Goal: Task Accomplishment & Management: Manage account settings

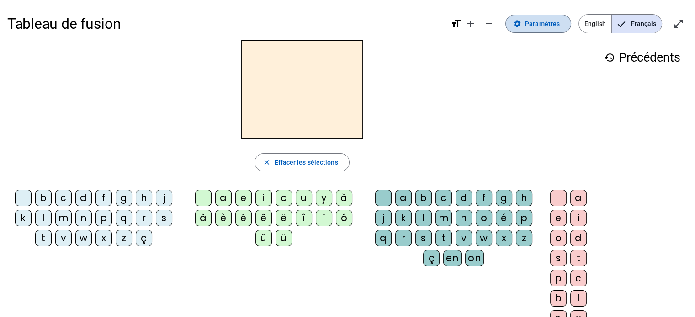
click at [542, 25] on span "Paramètres" at bounding box center [542, 23] width 35 height 11
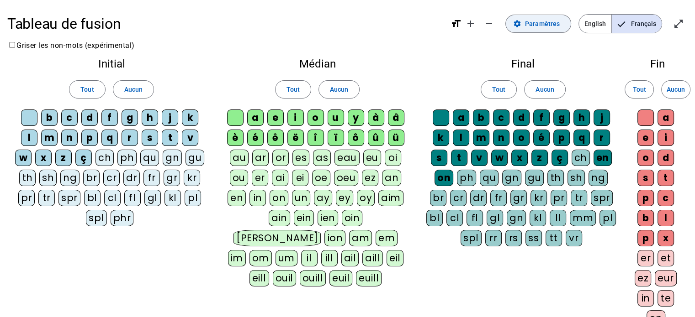
click at [529, 23] on span "Paramètres" at bounding box center [542, 23] width 35 height 11
click at [311, 35] on h1 "Tableau de fusion" at bounding box center [225, 23] width 436 height 29
click at [596, 18] on span "English" at bounding box center [595, 24] width 32 height 18
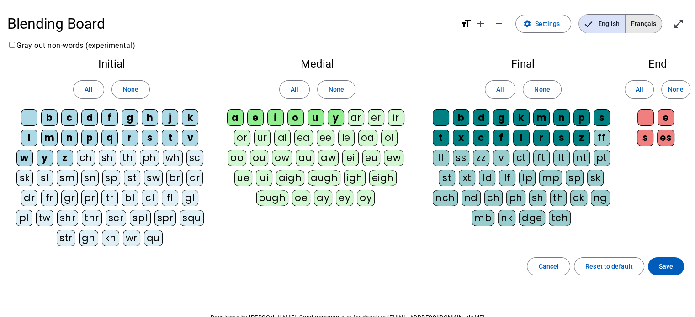
click at [637, 29] on span "Français" at bounding box center [643, 24] width 36 height 18
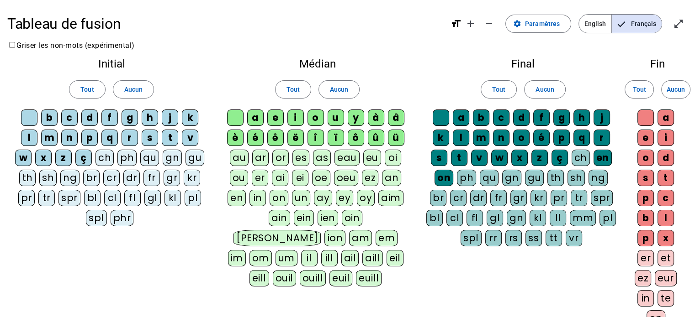
click at [365, 52] on div "Médian Tout Aucun a e i o u y à â è é ê ë [PERSON_NAME] ô û ü au ar or es as ea…" at bounding box center [317, 174] width 203 height 247
click at [370, 32] on h1 "Tableau de fusion" at bounding box center [225, 23] width 436 height 29
click at [457, 23] on mat-icon "format_size" at bounding box center [455, 23] width 11 height 11
click at [250, 6] on div "Tableau de fusion format_size add remove settings Paramètres English Français o…" at bounding box center [347, 246] width 695 height 492
click at [253, 21] on h1 "Tableau de fusion" at bounding box center [225, 23] width 436 height 29
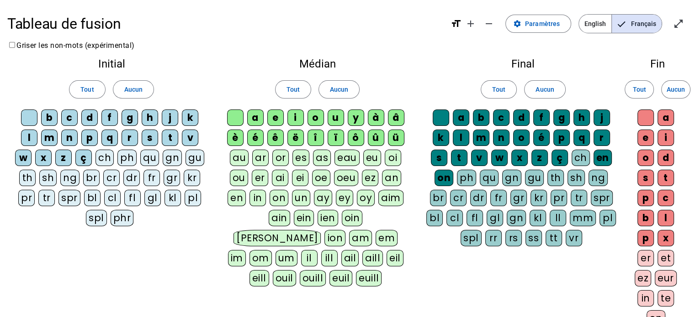
click at [253, 21] on h1 "Tableau de fusion" at bounding box center [225, 23] width 436 height 29
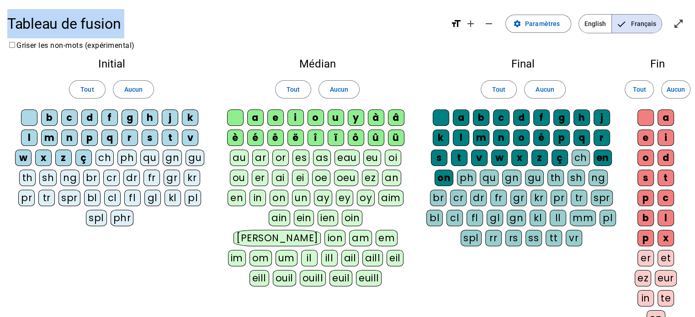
click at [253, 21] on h1 "Tableau de fusion" at bounding box center [225, 23] width 436 height 29
click at [84, 90] on span "Tout" at bounding box center [86, 89] width 13 height 11
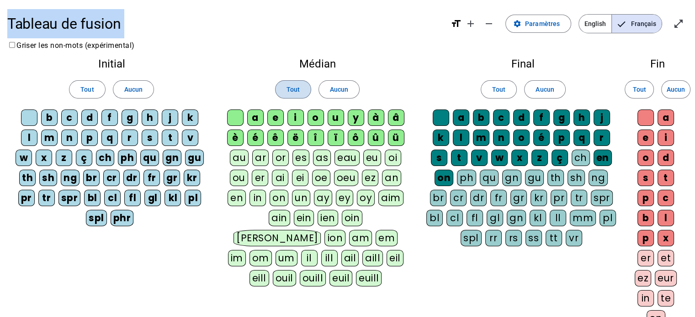
click at [285, 89] on span at bounding box center [292, 90] width 35 height 22
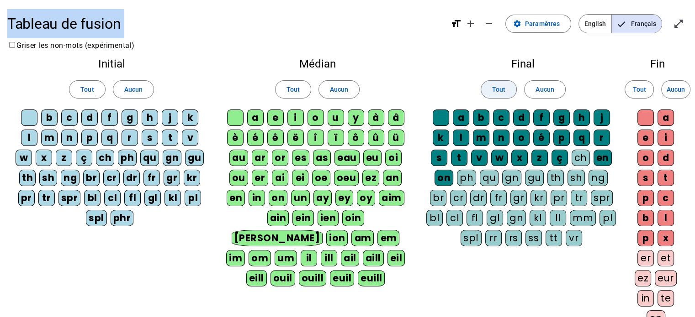
click at [496, 87] on span "Tout" at bounding box center [498, 89] width 13 height 11
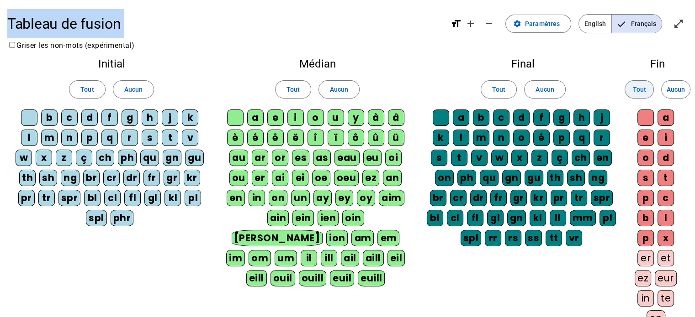
click at [637, 90] on span "Tout" at bounding box center [638, 89] width 13 height 11
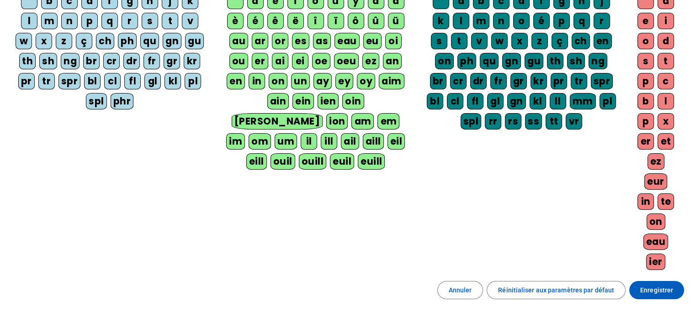
scroll to position [172, 0]
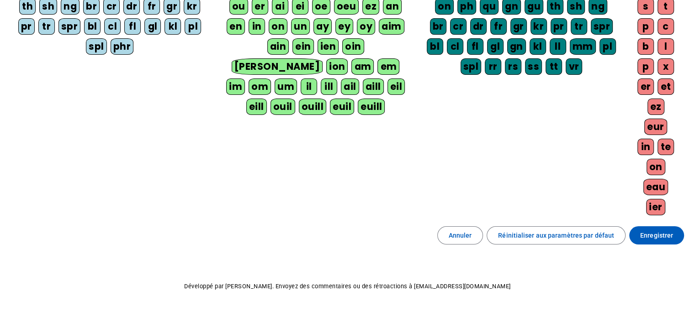
drag, startPoint x: 663, startPoint y: 234, endPoint x: 493, endPoint y: 279, distance: 175.7
click at [493, 279] on div "Tableau de fusion format_size add remove settings Paramètres English Français o…" at bounding box center [347, 84] width 695 height 512
click at [667, 230] on span "Enregistrer" at bounding box center [656, 235] width 33 height 11
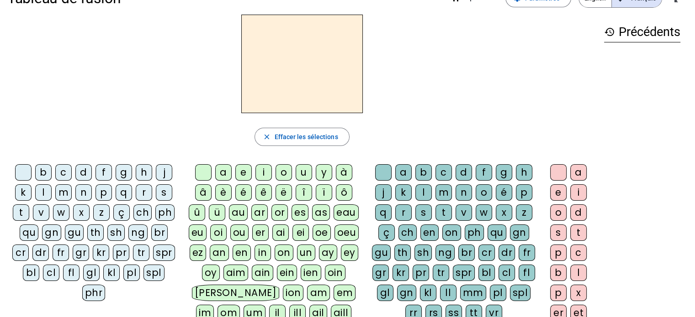
scroll to position [25, 0]
click at [398, 129] on div "close Effacer les sélections" at bounding box center [301, 137] width 589 height 18
